Goal: Task Accomplishment & Management: Use online tool/utility

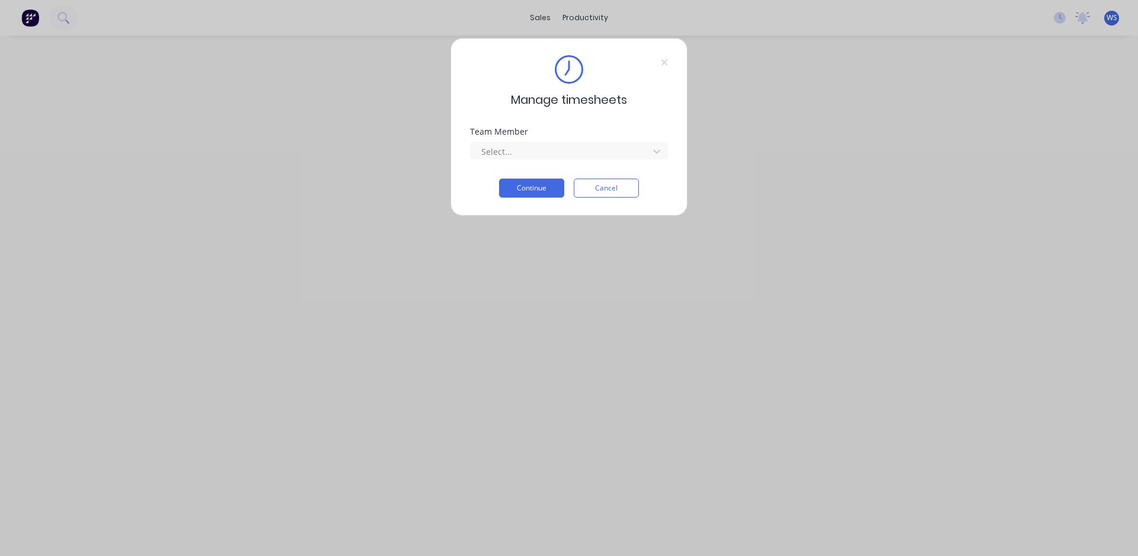
click at [593, 21] on div "Manage timesheets Team Member Select... Continue Cancel" at bounding box center [569, 278] width 1138 height 556
click at [594, 19] on div "Manage timesheets Team Member Select... Continue Cancel" at bounding box center [569, 278] width 1138 height 556
click at [664, 65] on icon at bounding box center [664, 62] width 7 height 9
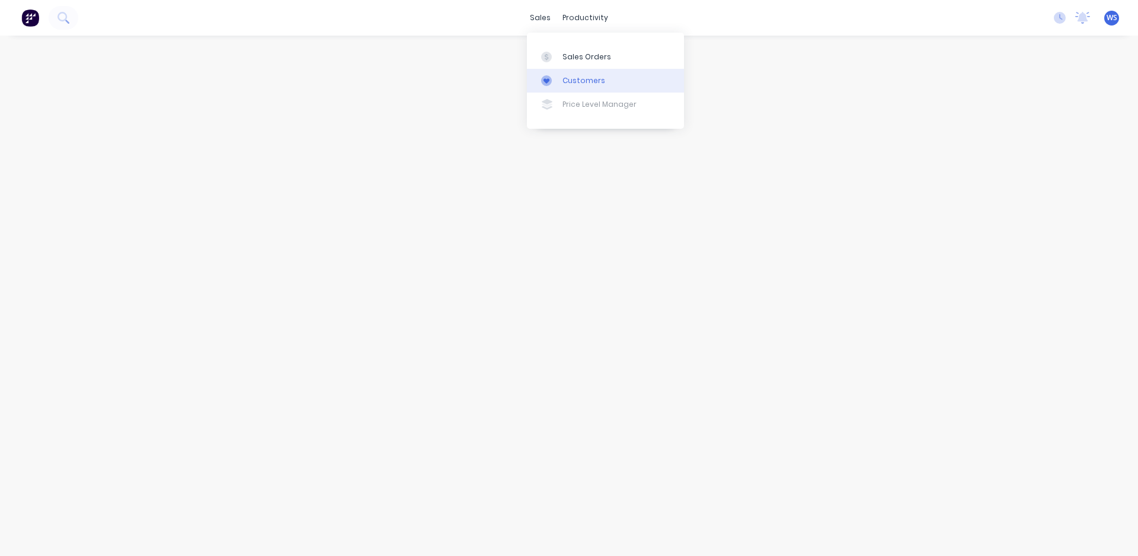
click at [564, 80] on div "Customers" at bounding box center [584, 80] width 43 height 11
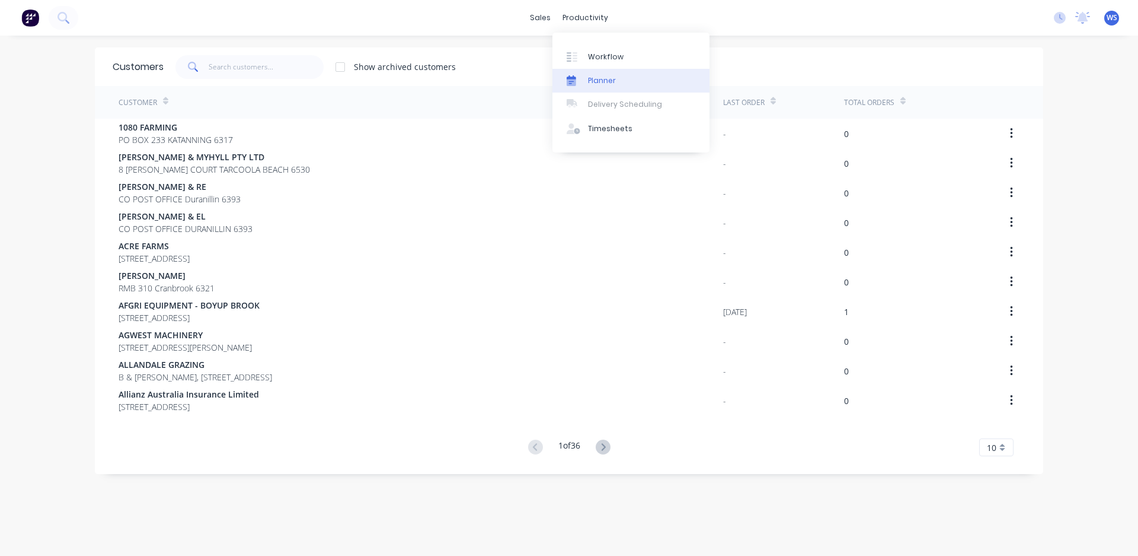
click at [589, 75] on div "Planner" at bounding box center [602, 80] width 28 height 11
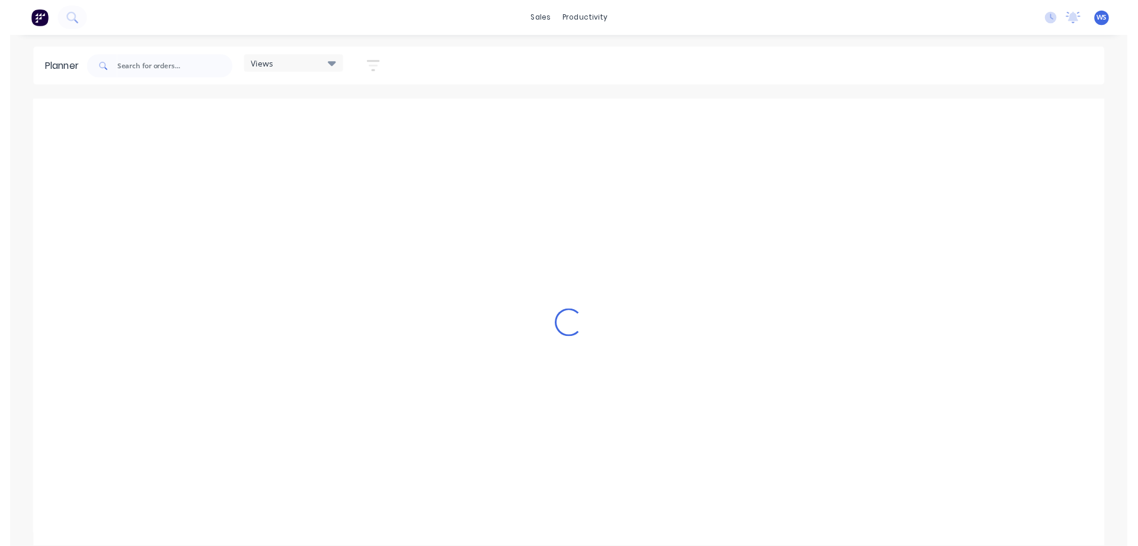
scroll to position [0, 1329]
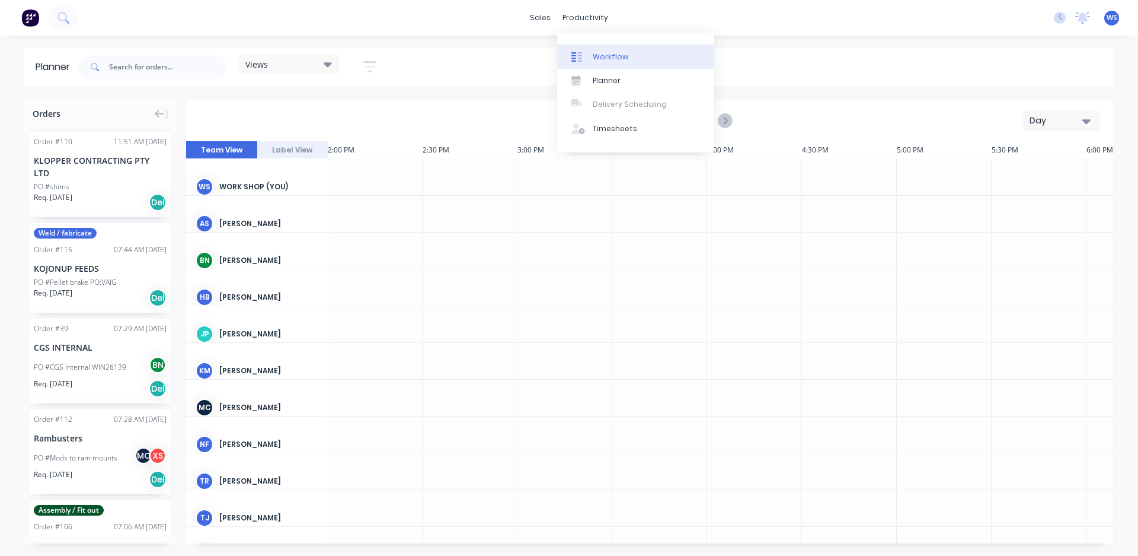
click at [588, 57] on div at bounding box center [581, 57] width 18 height 11
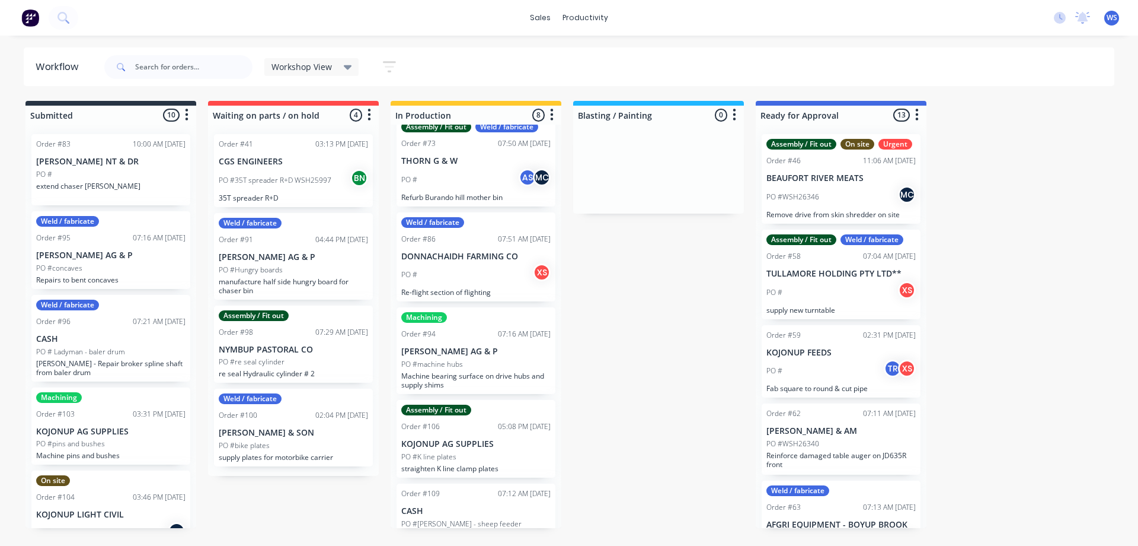
scroll to position [237, 0]
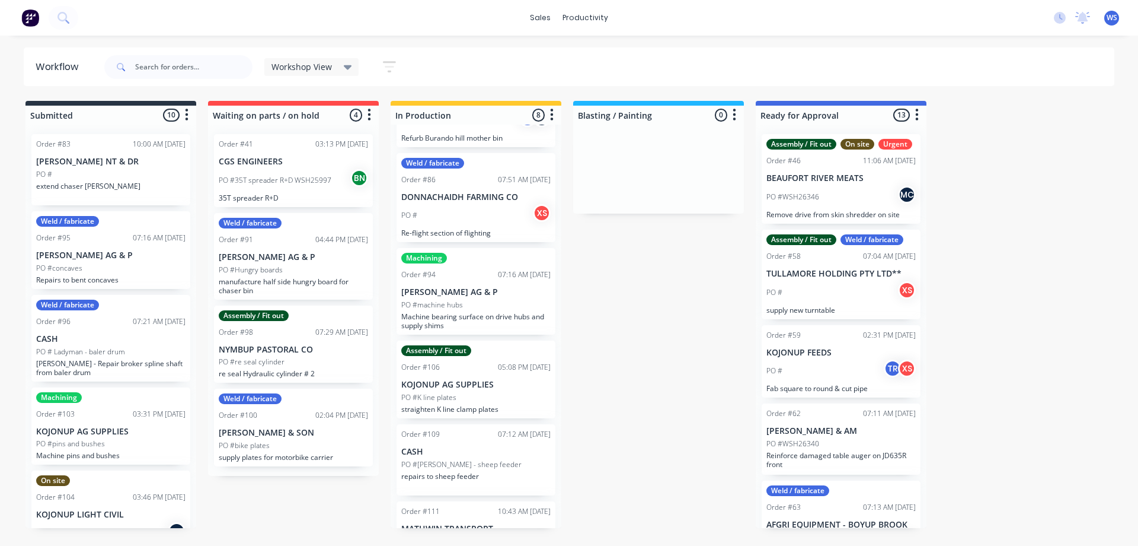
click at [487, 444] on div "Order #109 07:12 AM [DATE] CASH PO #[PERSON_NAME] - sheep feeder repairs to she…" at bounding box center [476, 459] width 159 height 71
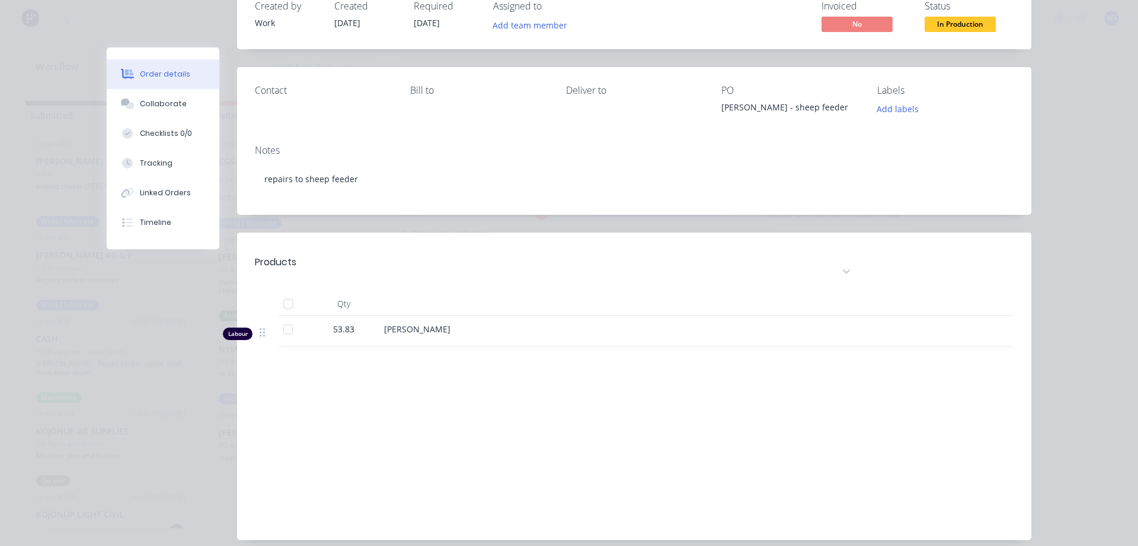
scroll to position [125, 0]
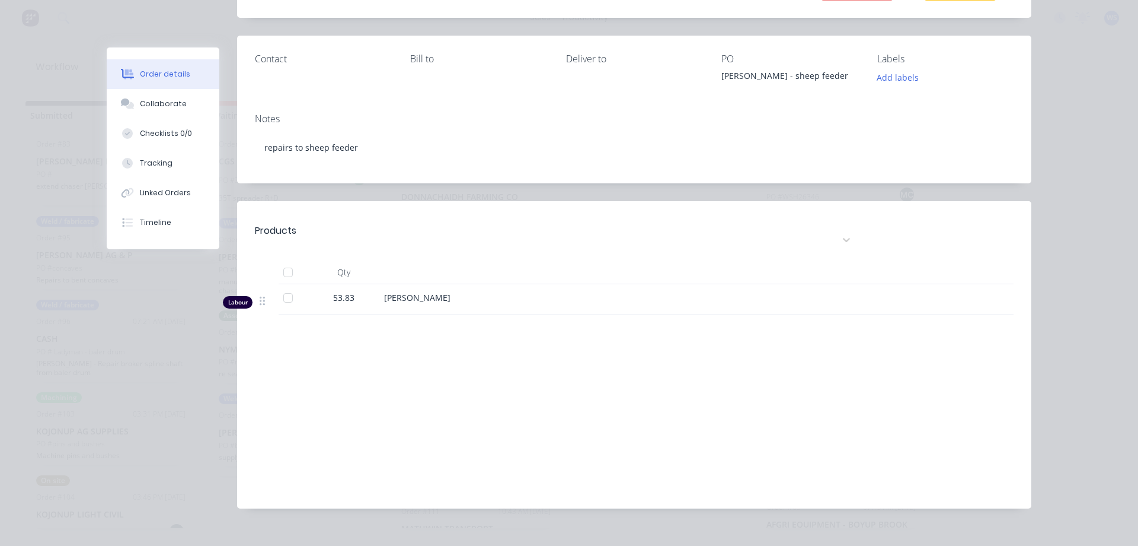
click at [285, 260] on div at bounding box center [288, 272] width 24 height 24
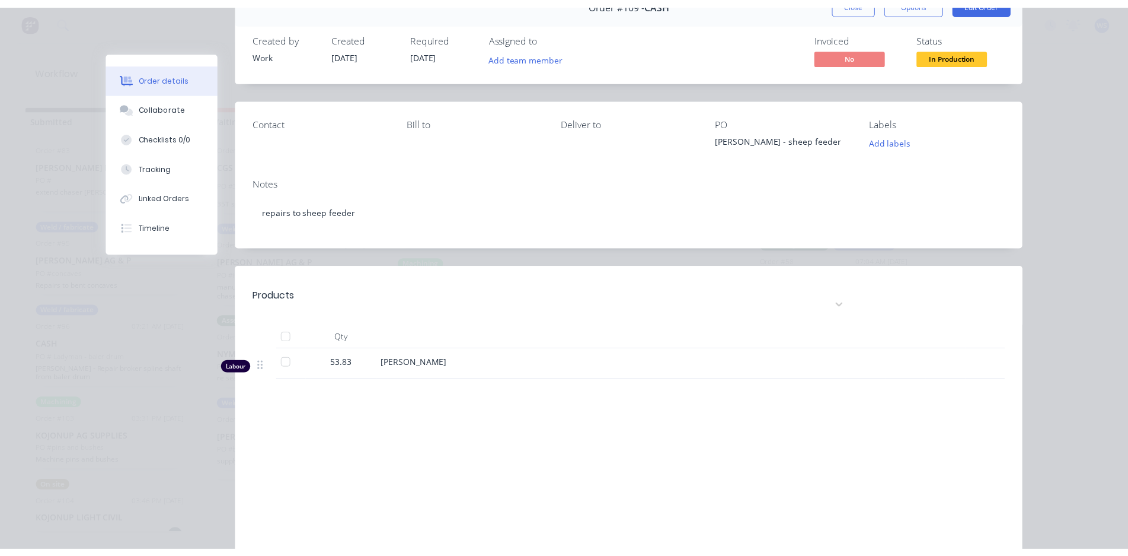
scroll to position [7, 0]
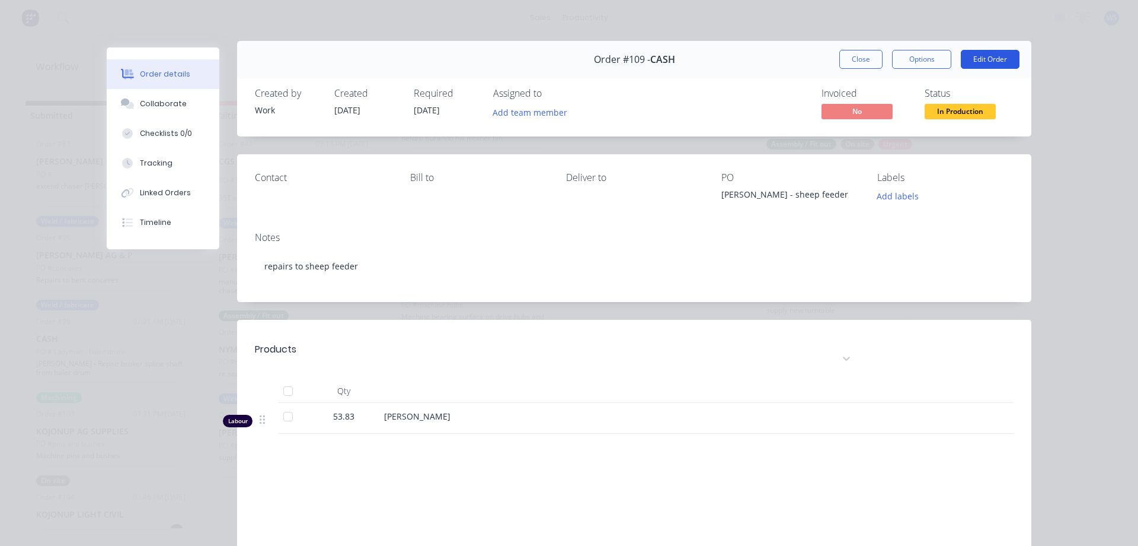
click at [1004, 59] on button "Edit Order" at bounding box center [990, 59] width 59 height 19
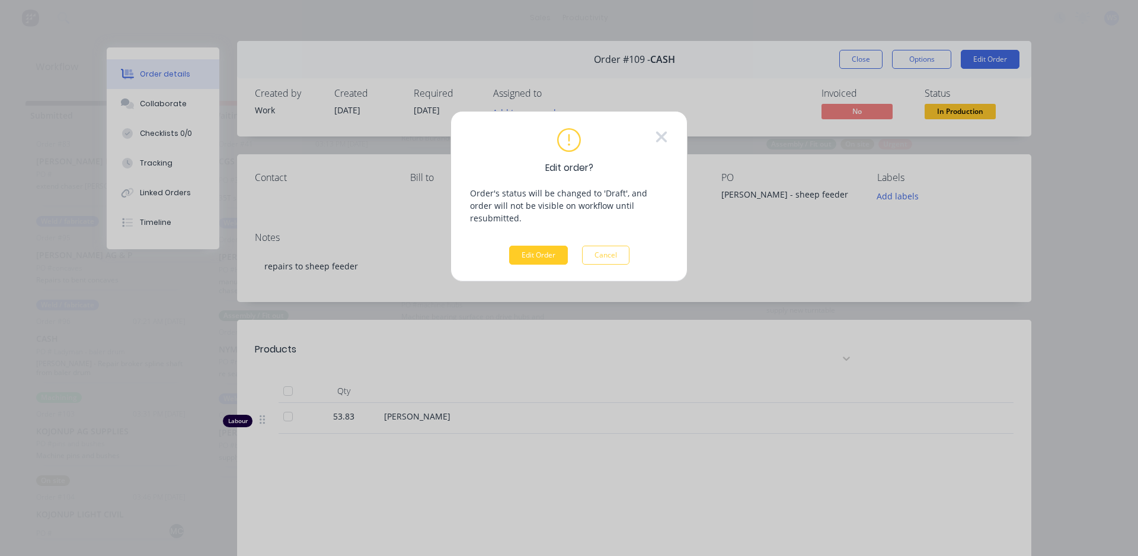
click at [541, 245] on button "Edit Order" at bounding box center [538, 254] width 59 height 19
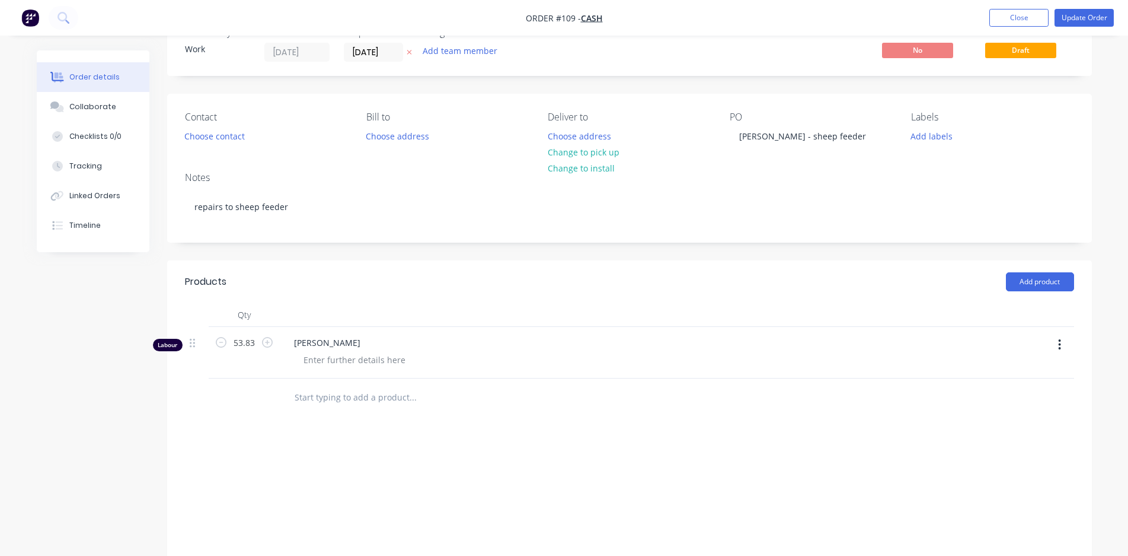
scroll to position [59, 0]
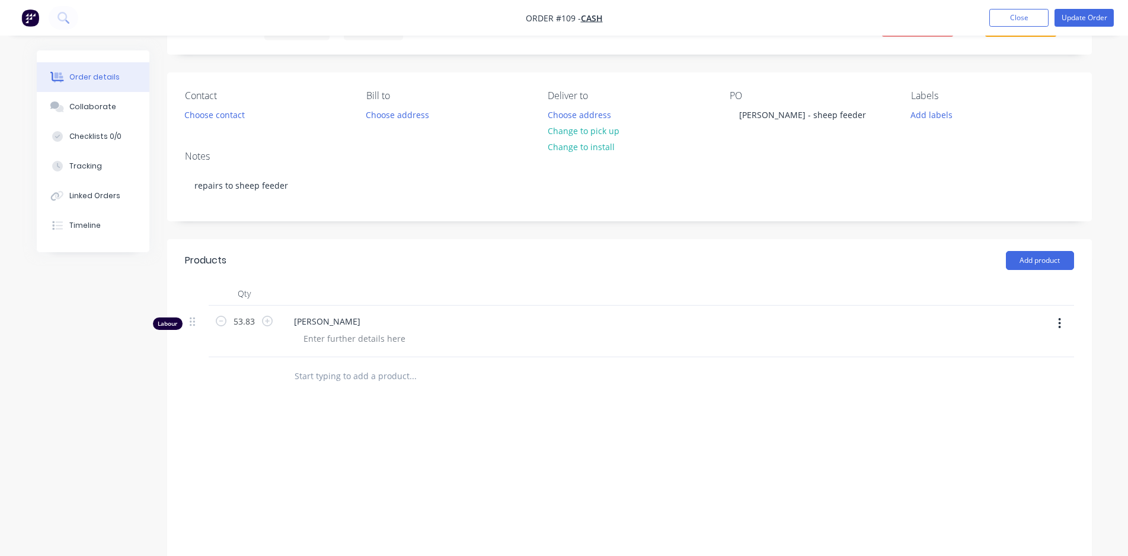
click at [386, 371] on input "text" at bounding box center [412, 376] width 237 height 24
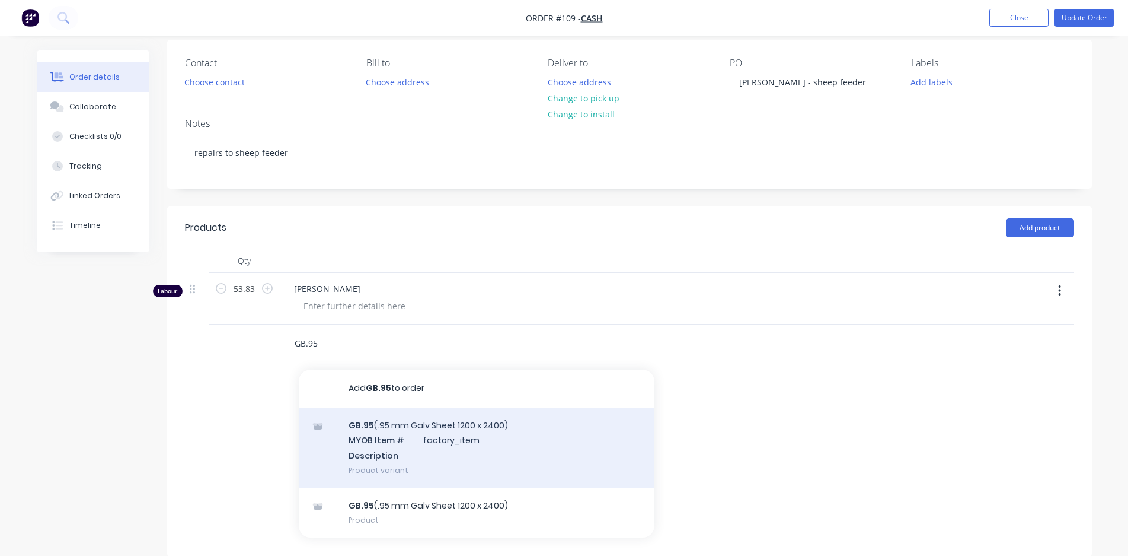
scroll to position [110, 0]
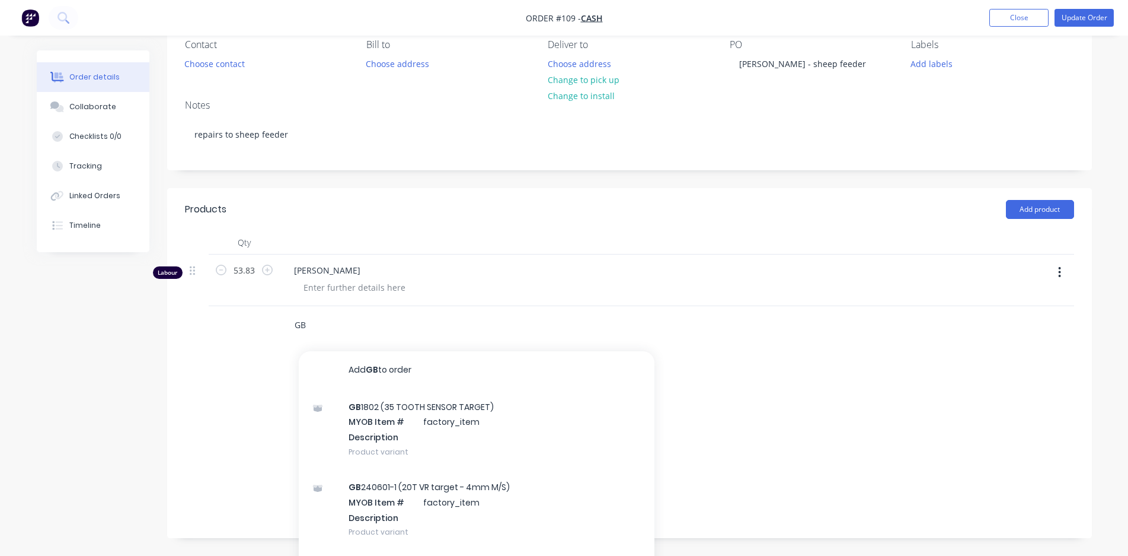
type input "G"
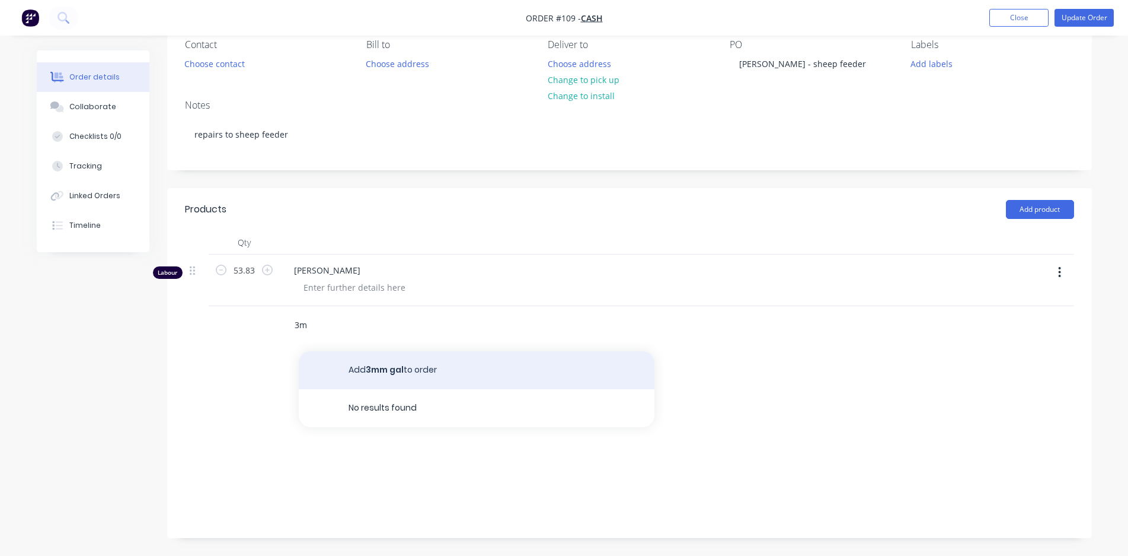
type input "3"
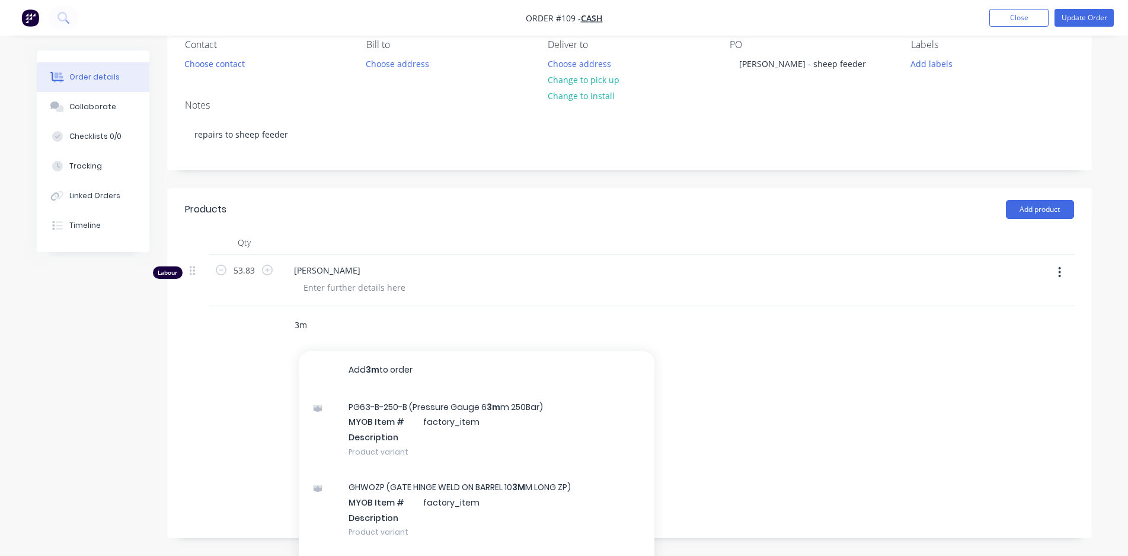
type input "3"
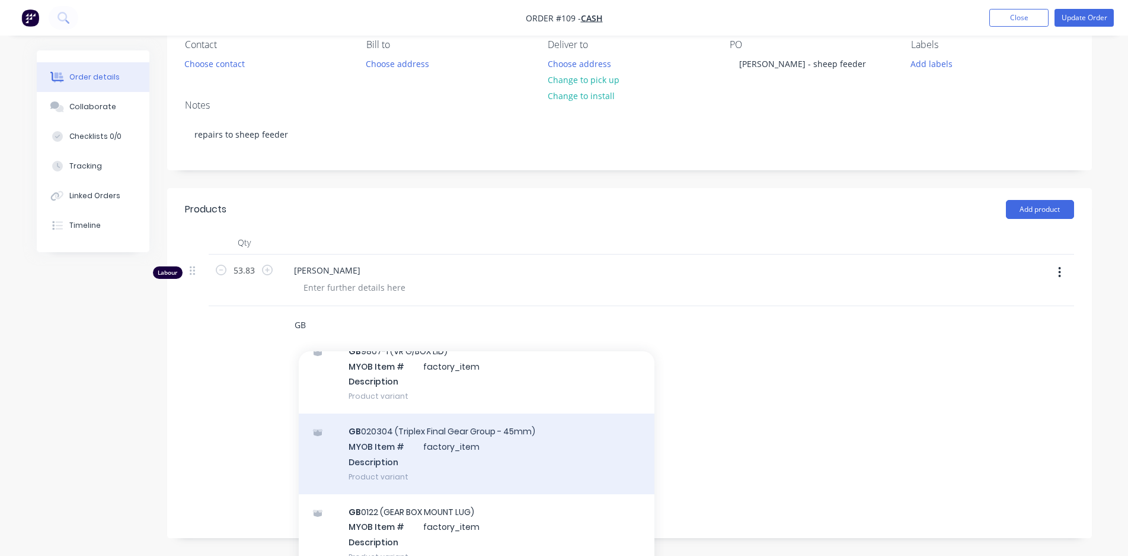
scroll to position [0, 0]
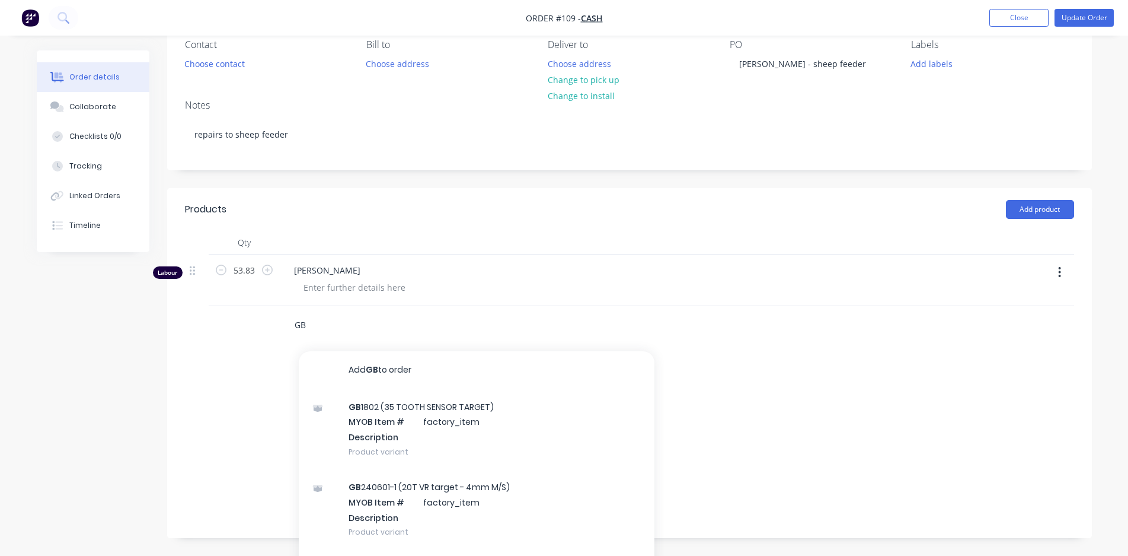
click at [322, 318] on input "GB" at bounding box center [412, 325] width 237 height 24
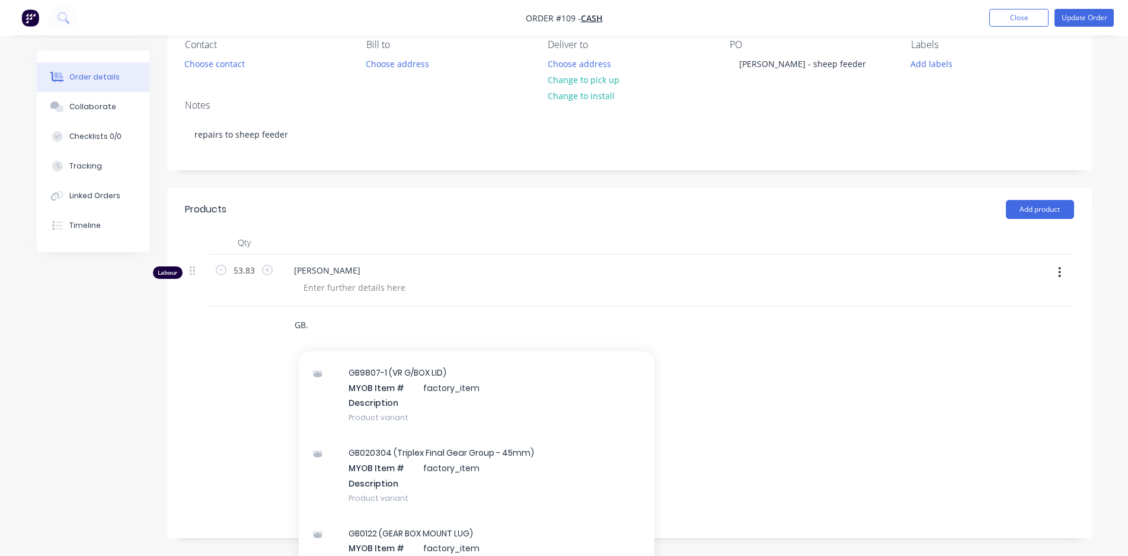
scroll to position [296, 0]
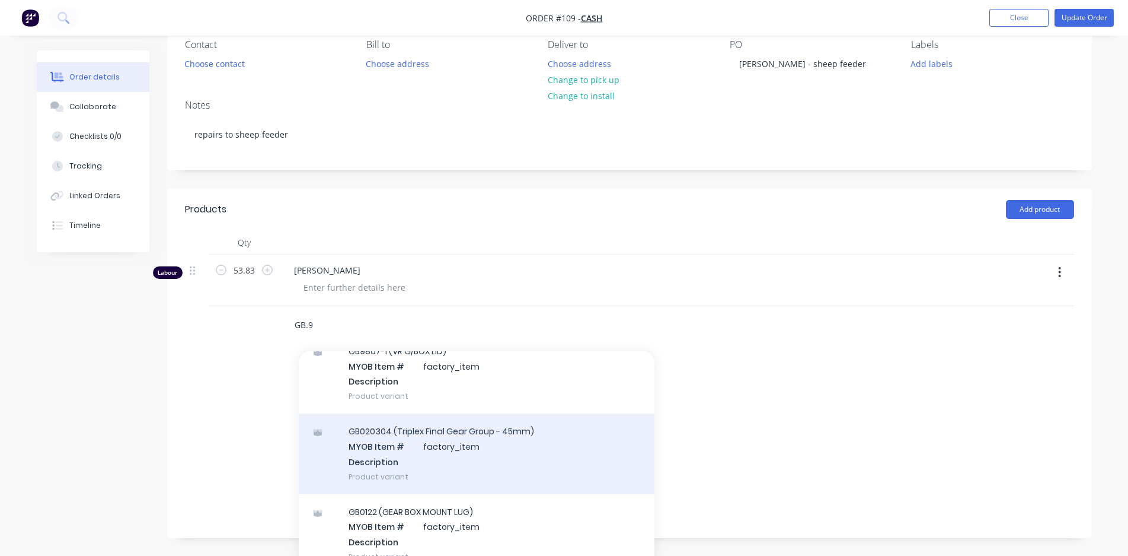
type input "GB.95"
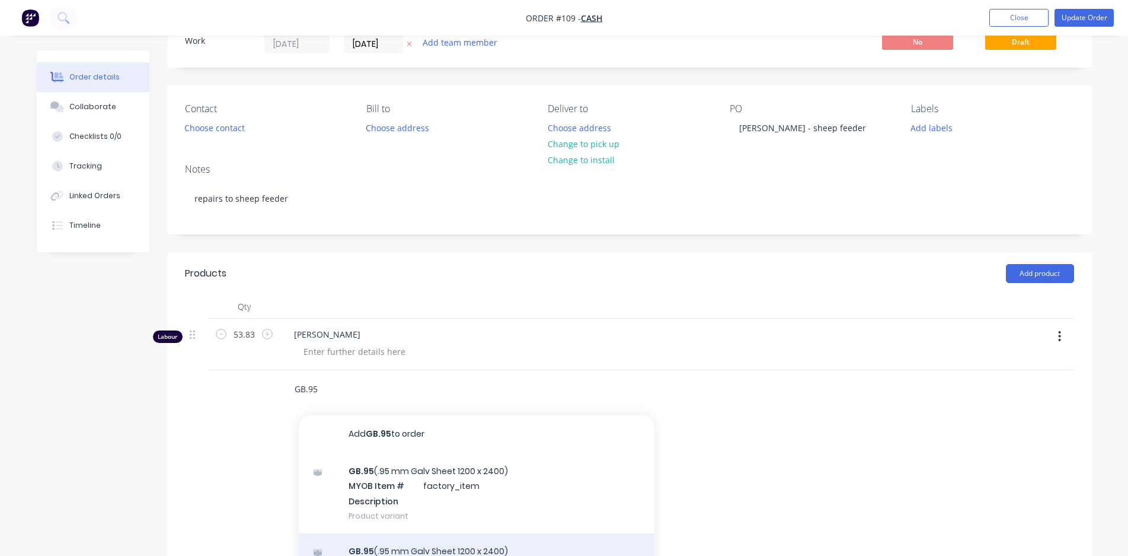
scroll to position [110, 0]
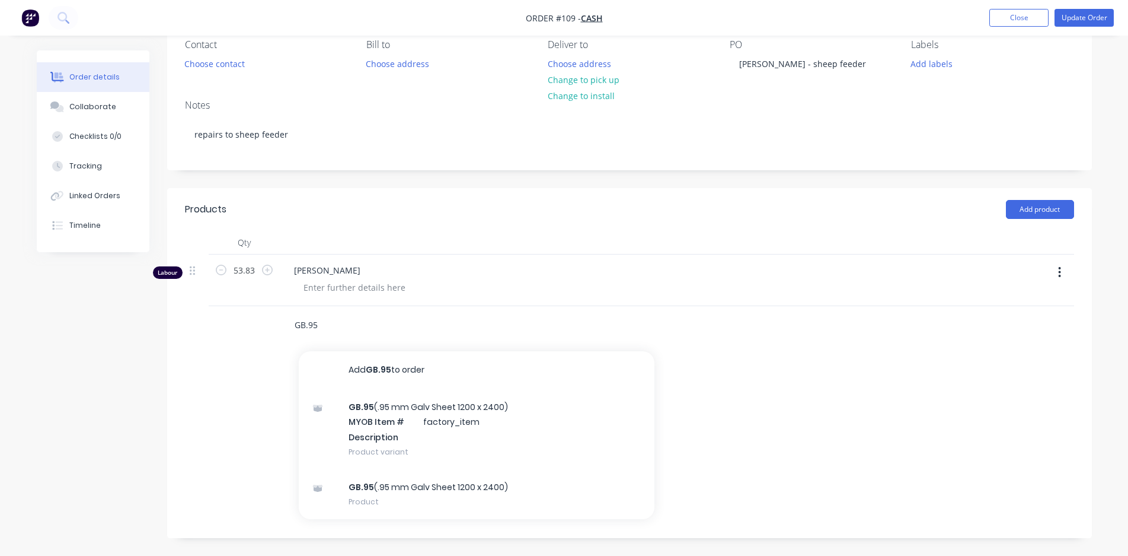
drag, startPoint x: 330, startPoint y: 323, endPoint x: 292, endPoint y: 337, distance: 40.9
click at [292, 337] on div "GB.95 Add GB.95 to order GB.95 (.95 mm Galv Sheet 1200 x 2400) MYOB Item # fact…" at bounding box center [493, 325] width 427 height 39
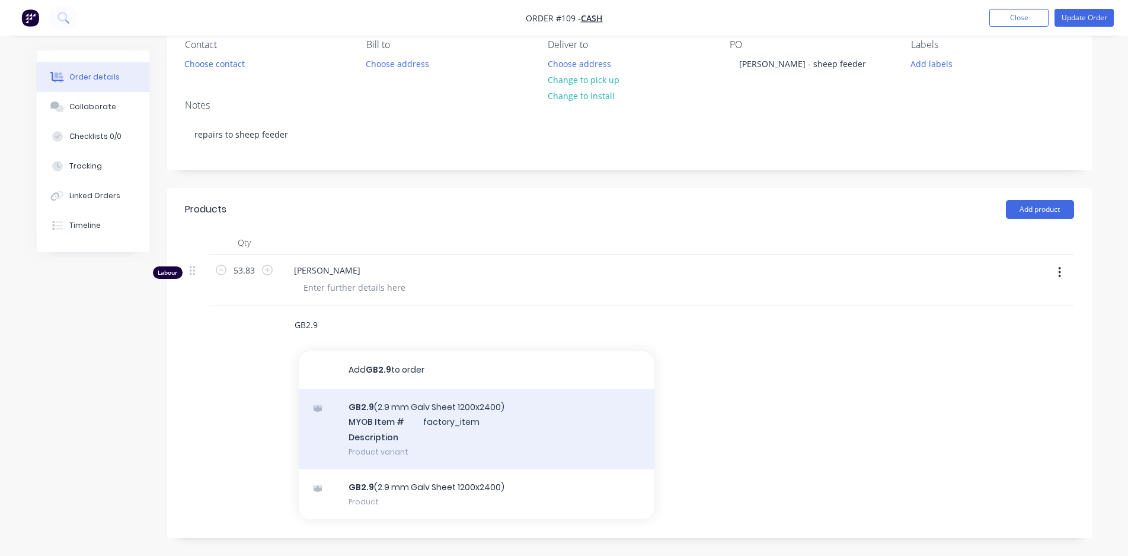
type input "GB2.9"
click at [394, 403] on div "GB2.9 (2.9 mm Galv Sheet 1200x2400) MYOB Item # factory_item Description Produc…" at bounding box center [477, 429] width 356 height 80
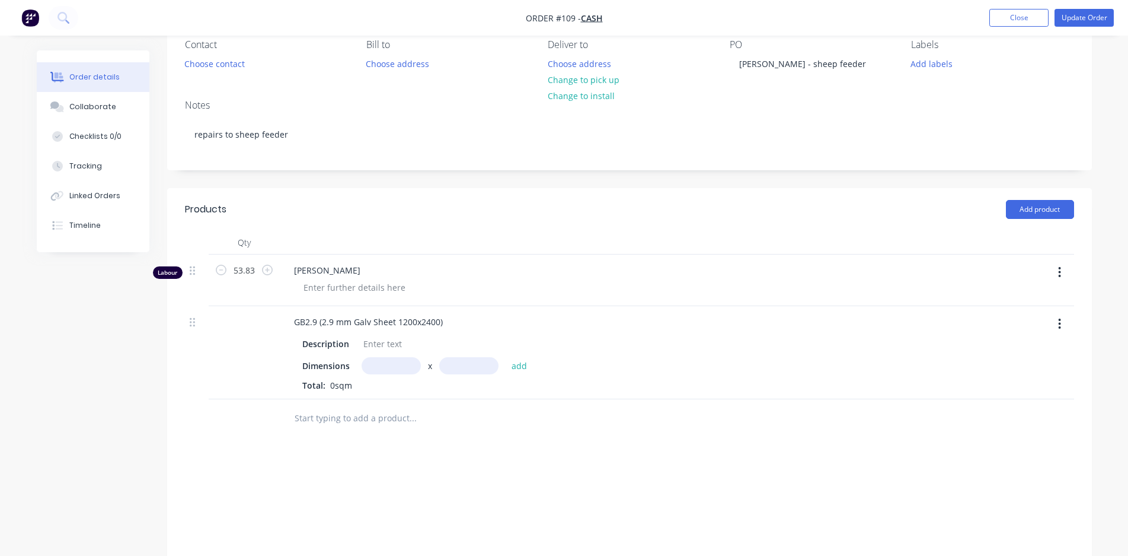
click at [392, 369] on input "text" at bounding box center [391, 365] width 59 height 17
click at [471, 360] on input "text" at bounding box center [468, 365] width 59 height 17
click at [407, 365] on input "965m" at bounding box center [391, 365] width 59 height 17
type input "9"
click at [365, 346] on div at bounding box center [383, 343] width 48 height 17
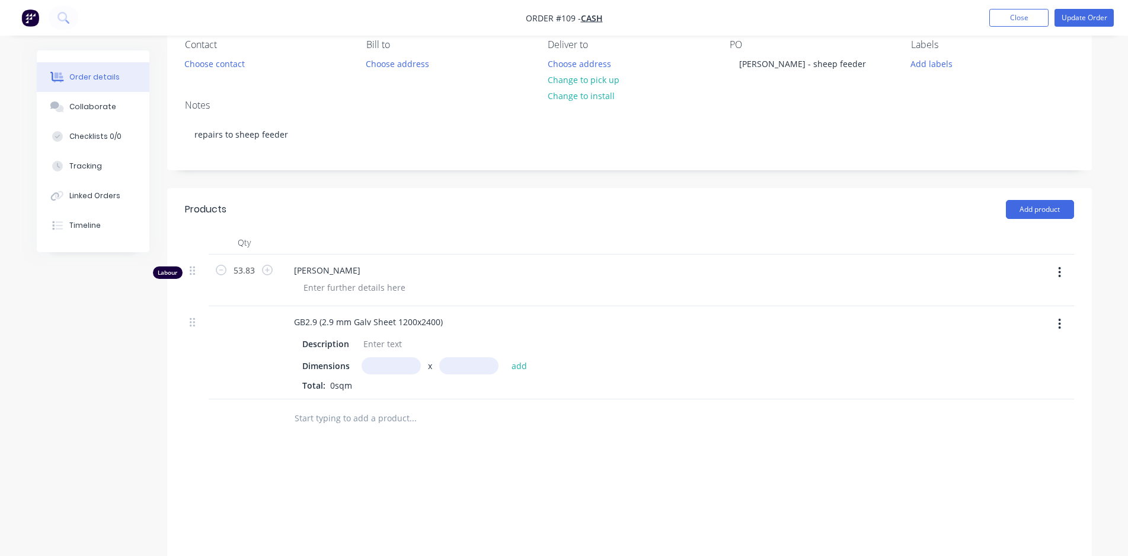
click at [384, 367] on input "text" at bounding box center [391, 365] width 59 height 17
click at [451, 363] on input "text" at bounding box center [468, 365] width 59 height 17
click at [379, 361] on input "965m" at bounding box center [391, 365] width 59 height 17
type input "0.965m"
click at [471, 361] on input "text" at bounding box center [468, 365] width 59 height 17
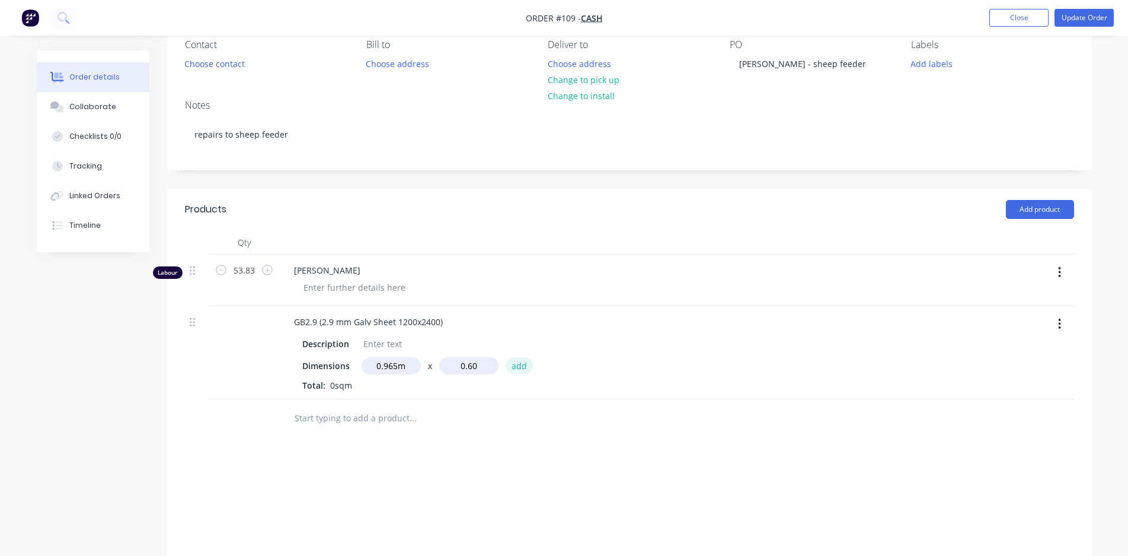
type input "0.6m"
click at [517, 359] on button "add" at bounding box center [520, 365] width 28 height 16
click at [318, 433] on input "text" at bounding box center [412, 438] width 237 height 24
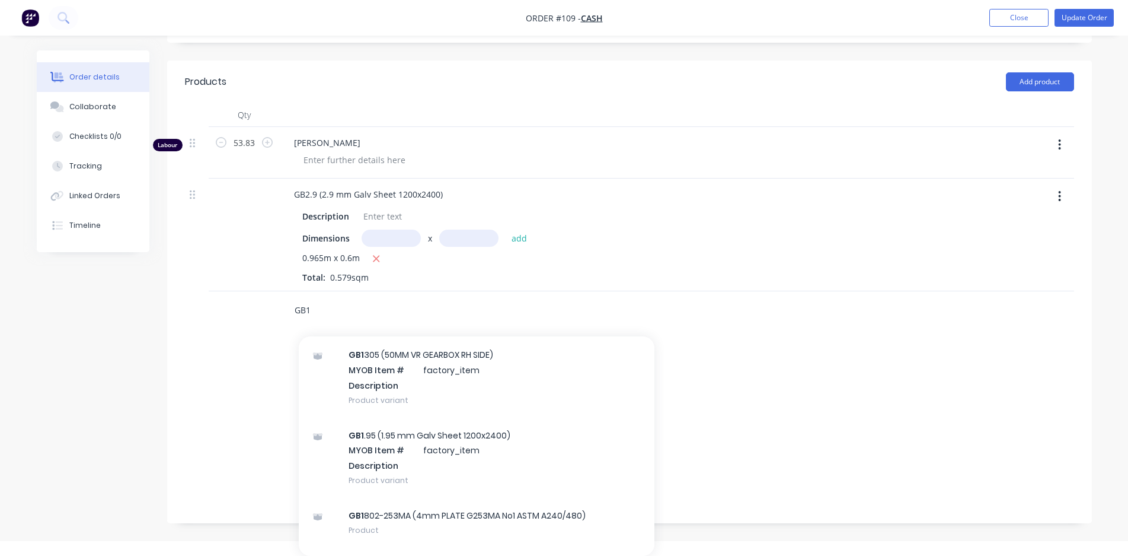
scroll to position [1008, 0]
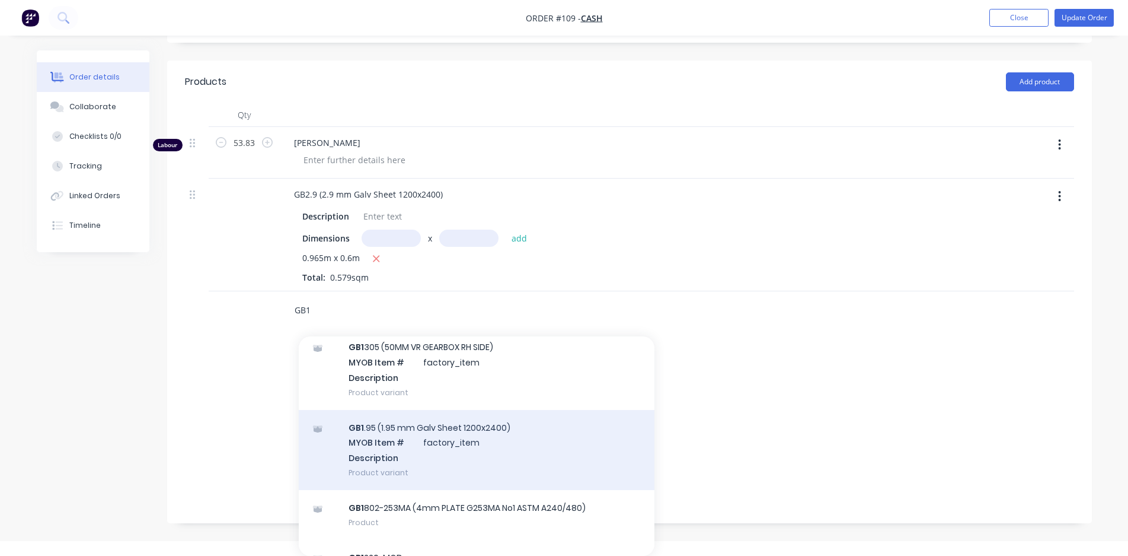
type input "GB1"
click at [468, 449] on div "GB1 .95 (1.95 mm Galv Sheet 1200x2400) MYOB Item # factory_item Description Pro…" at bounding box center [477, 450] width 356 height 80
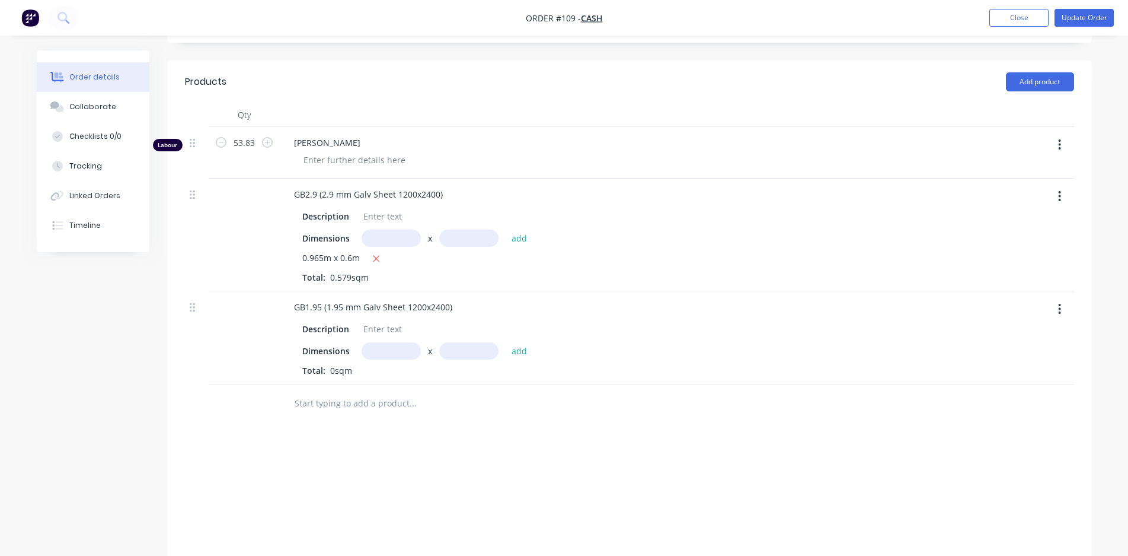
click at [398, 348] on input "text" at bounding box center [391, 350] width 59 height 17
type input "2.4m"
click at [459, 352] on input "text" at bounding box center [468, 350] width 59 height 17
type input "0.15m"
click at [521, 352] on button "add" at bounding box center [520, 350] width 28 height 16
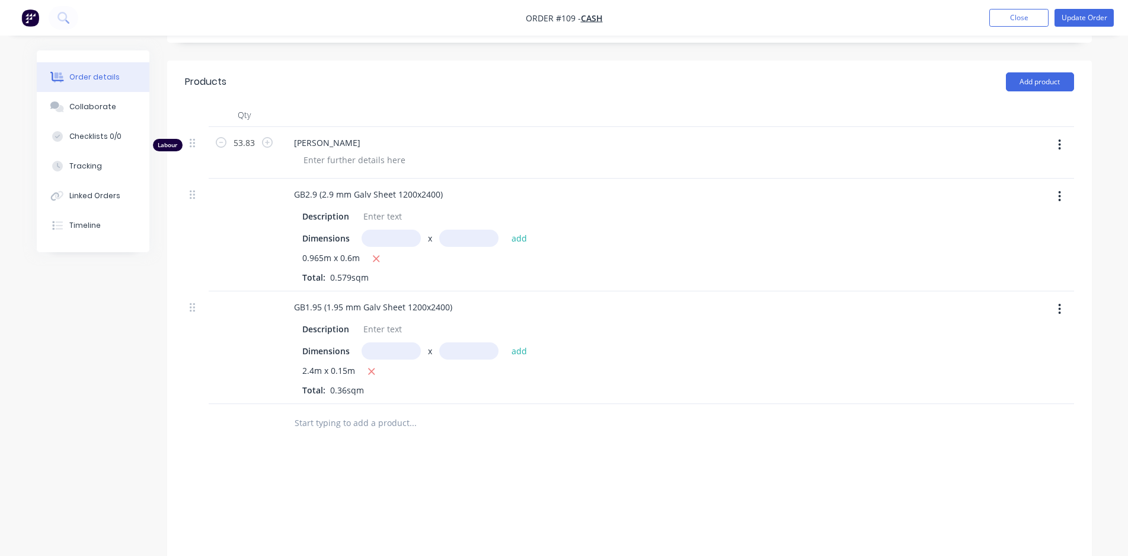
click at [370, 432] on input "text" at bounding box center [412, 423] width 237 height 24
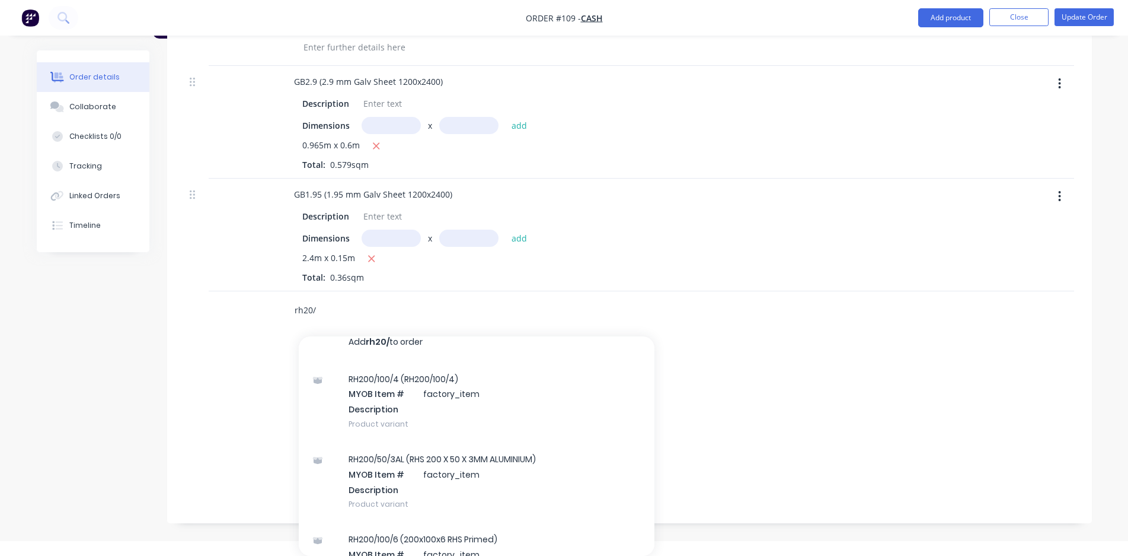
scroll to position [0, 0]
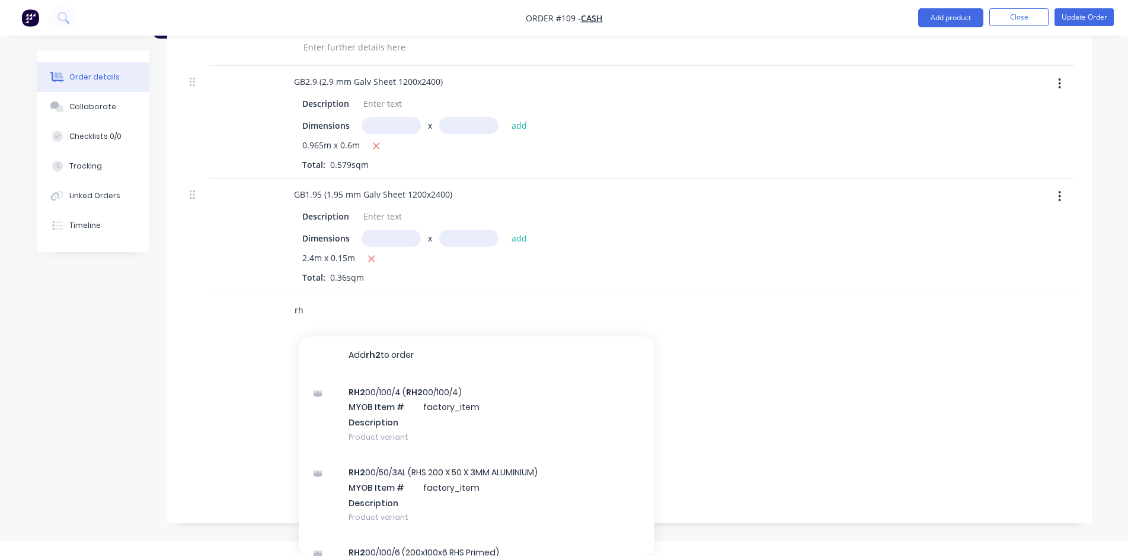
type input "r"
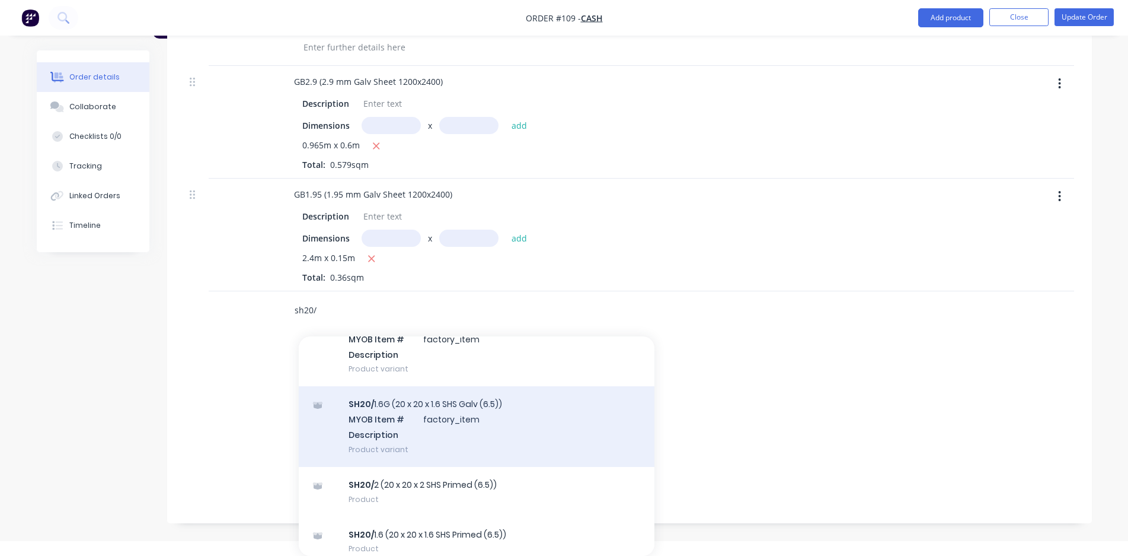
scroll to position [178, 0]
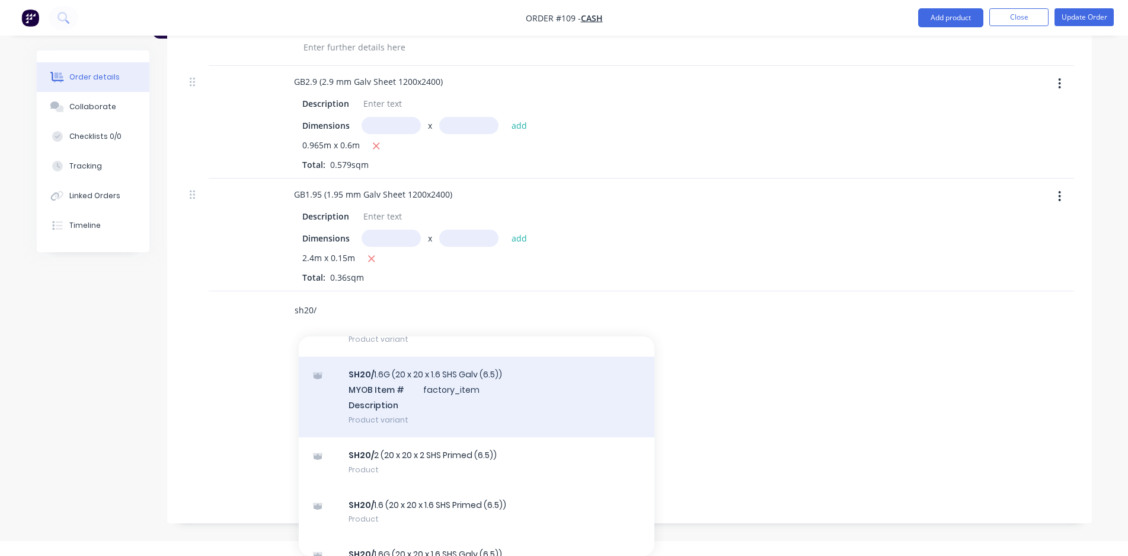
type input "sh20/"
click at [505, 401] on div "SH20/ 1.6G (20 x 20 x 1.6 SHS Galv (6.5)) MYOB Item # factory_item Description …" at bounding box center [477, 396] width 356 height 80
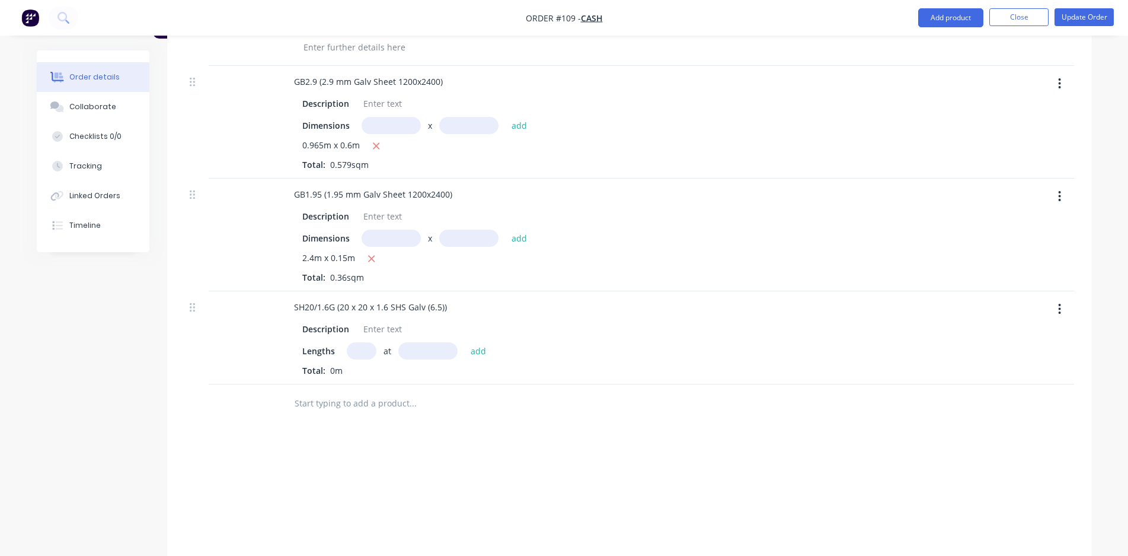
click at [359, 358] on input "text" at bounding box center [362, 350] width 30 height 17
type input "1"
click at [420, 344] on input "text" at bounding box center [427, 350] width 59 height 17
type input "3mm"
click at [471, 354] on button "add" at bounding box center [479, 350] width 28 height 16
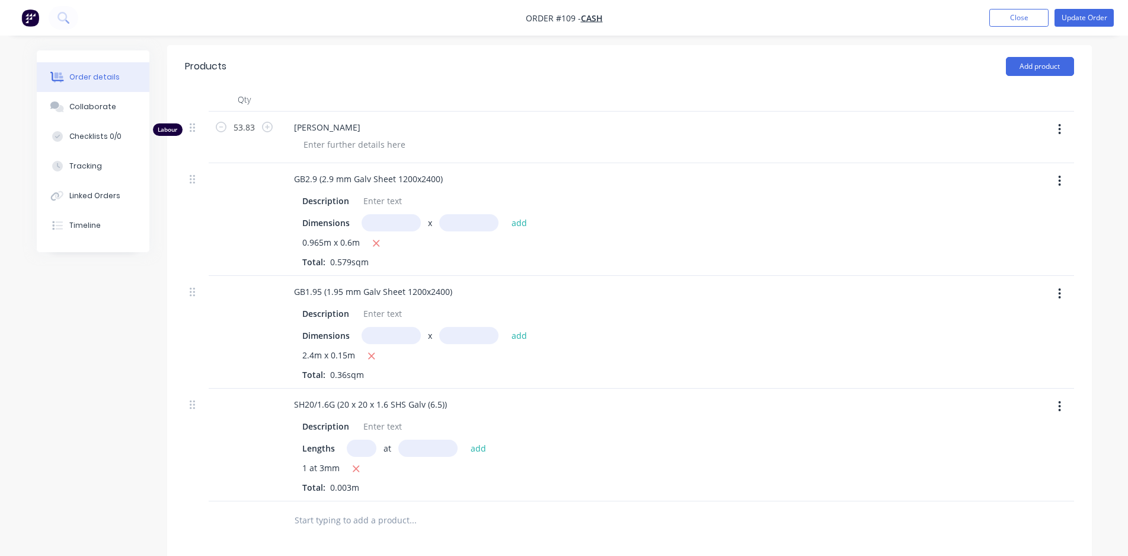
scroll to position [232, 0]
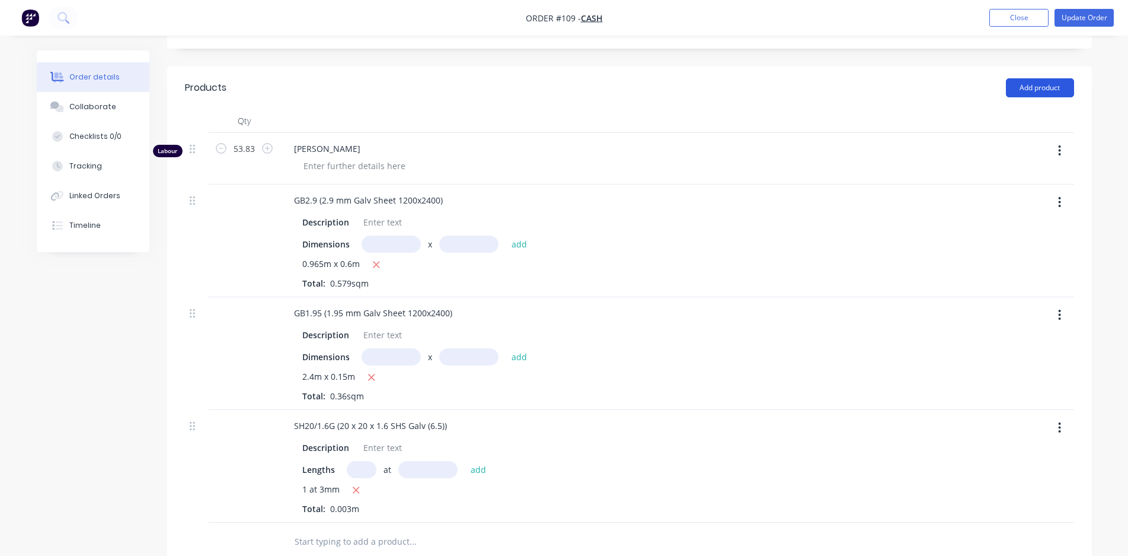
click at [1064, 91] on button "Add product" at bounding box center [1040, 87] width 68 height 19
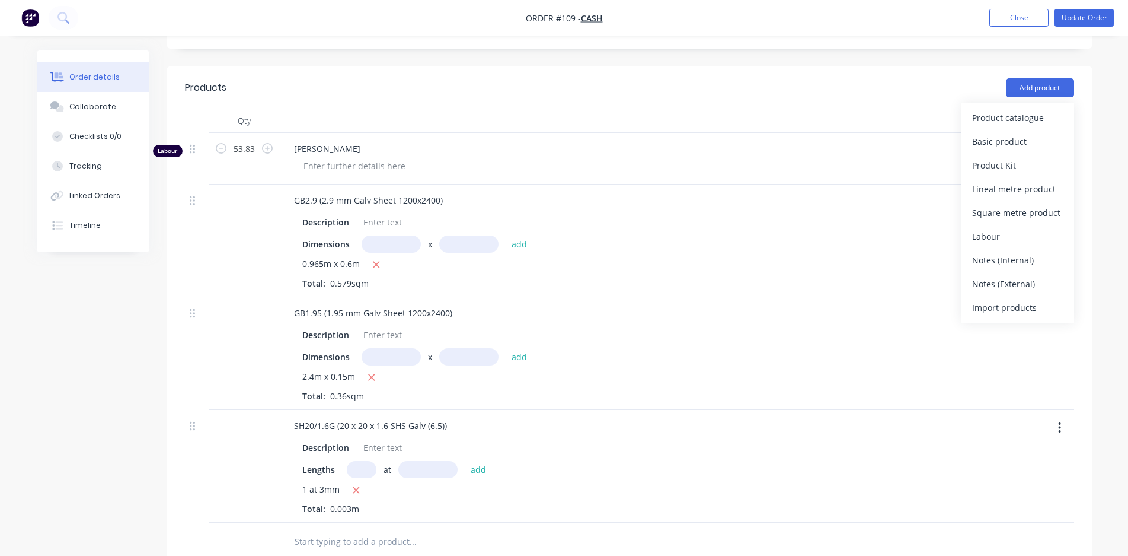
click at [908, 100] on header "Products Add product Product catalogue Basic product Product Kit Lineal metre p…" at bounding box center [629, 87] width 925 height 43
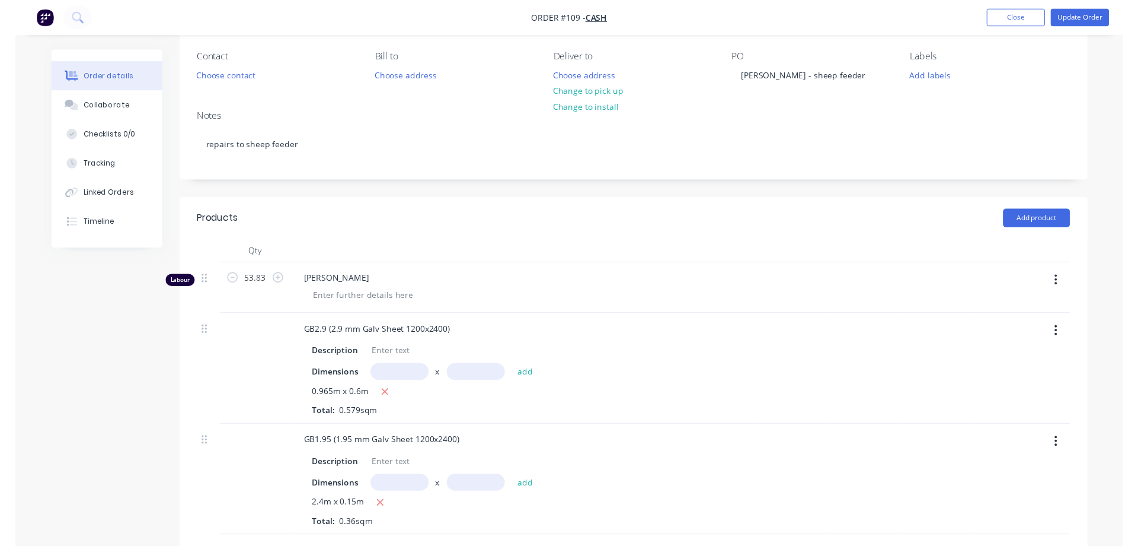
scroll to position [0, 0]
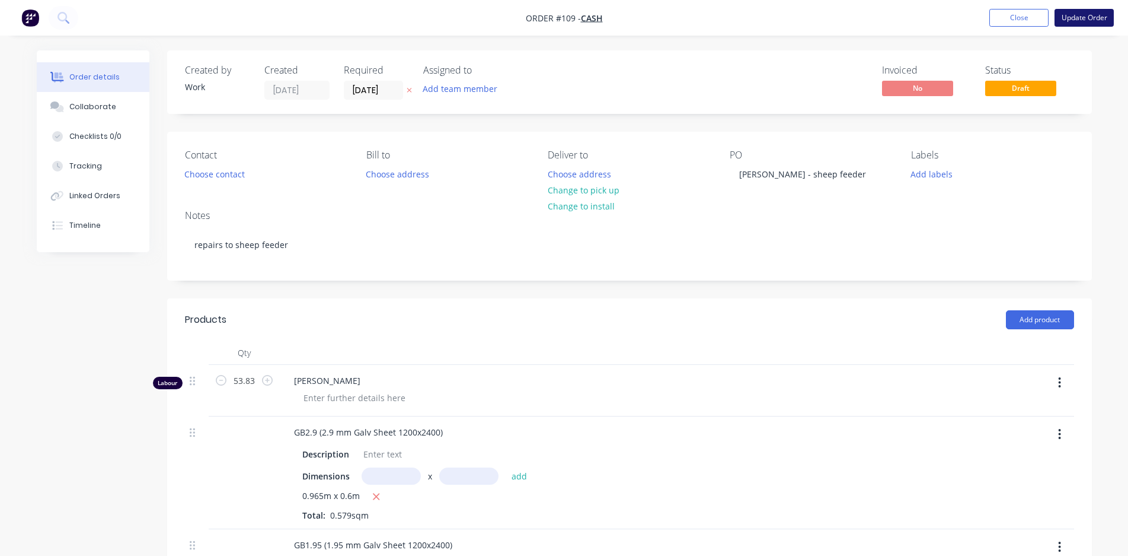
click at [1083, 20] on button "Update Order" at bounding box center [1084, 18] width 59 height 18
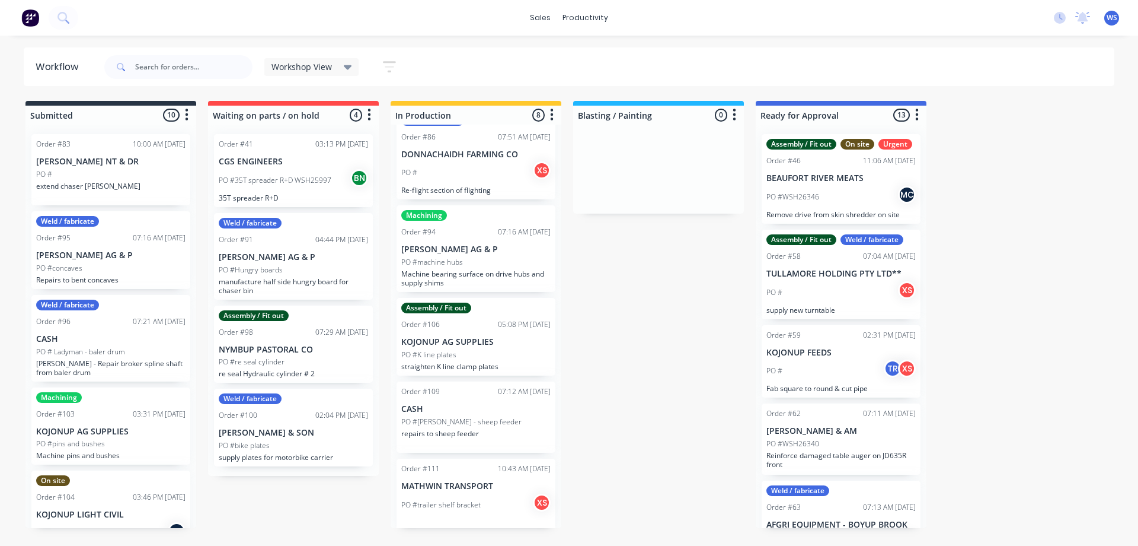
scroll to position [281, 0]
click at [486, 403] on p "CASH" at bounding box center [475, 408] width 149 height 10
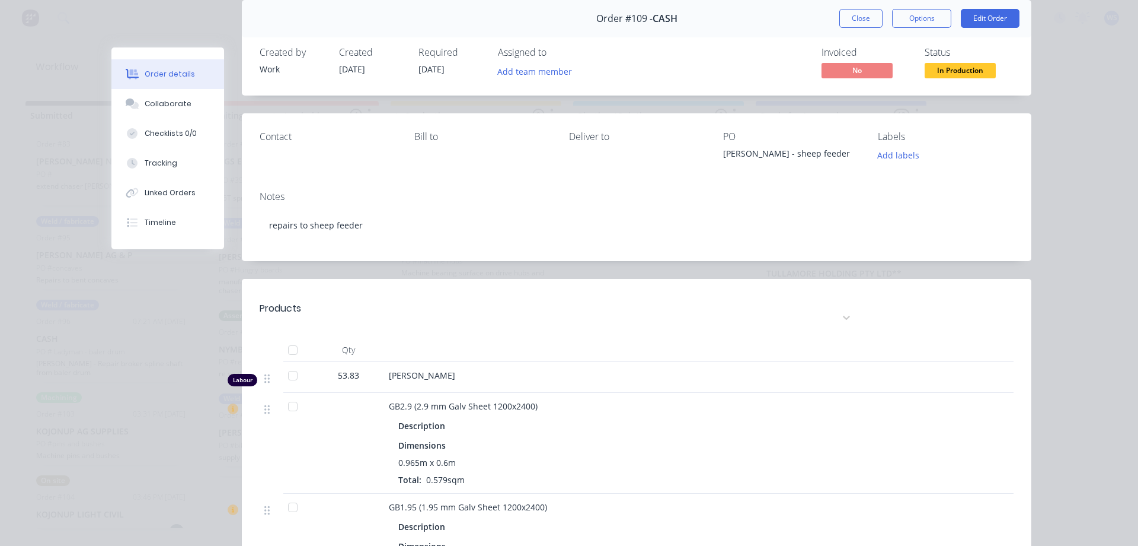
scroll to position [0, 0]
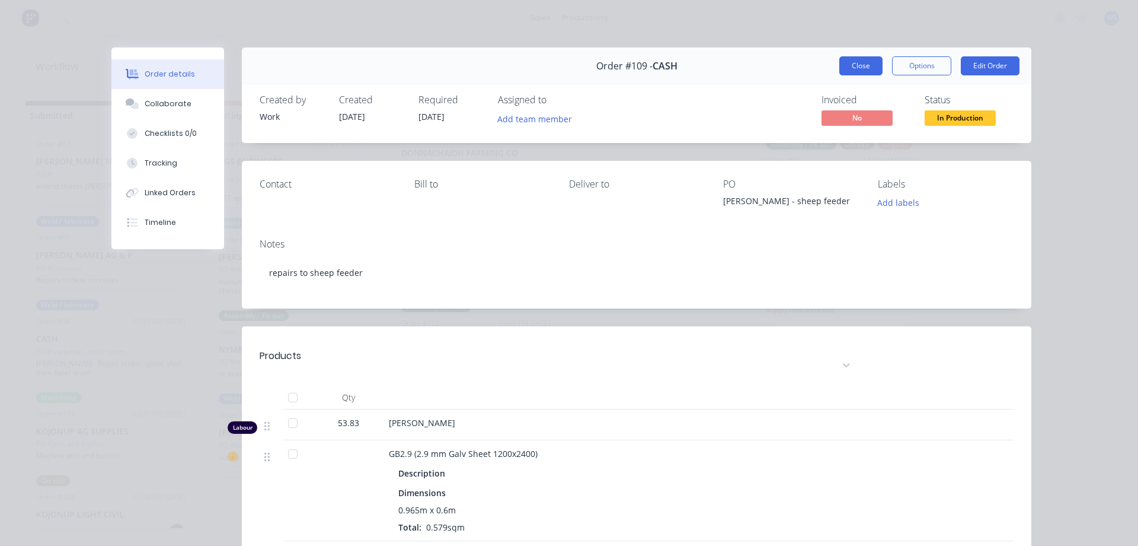
click at [870, 59] on button "Close" at bounding box center [861, 65] width 43 height 19
